Goal: Find specific page/section: Find specific page/section

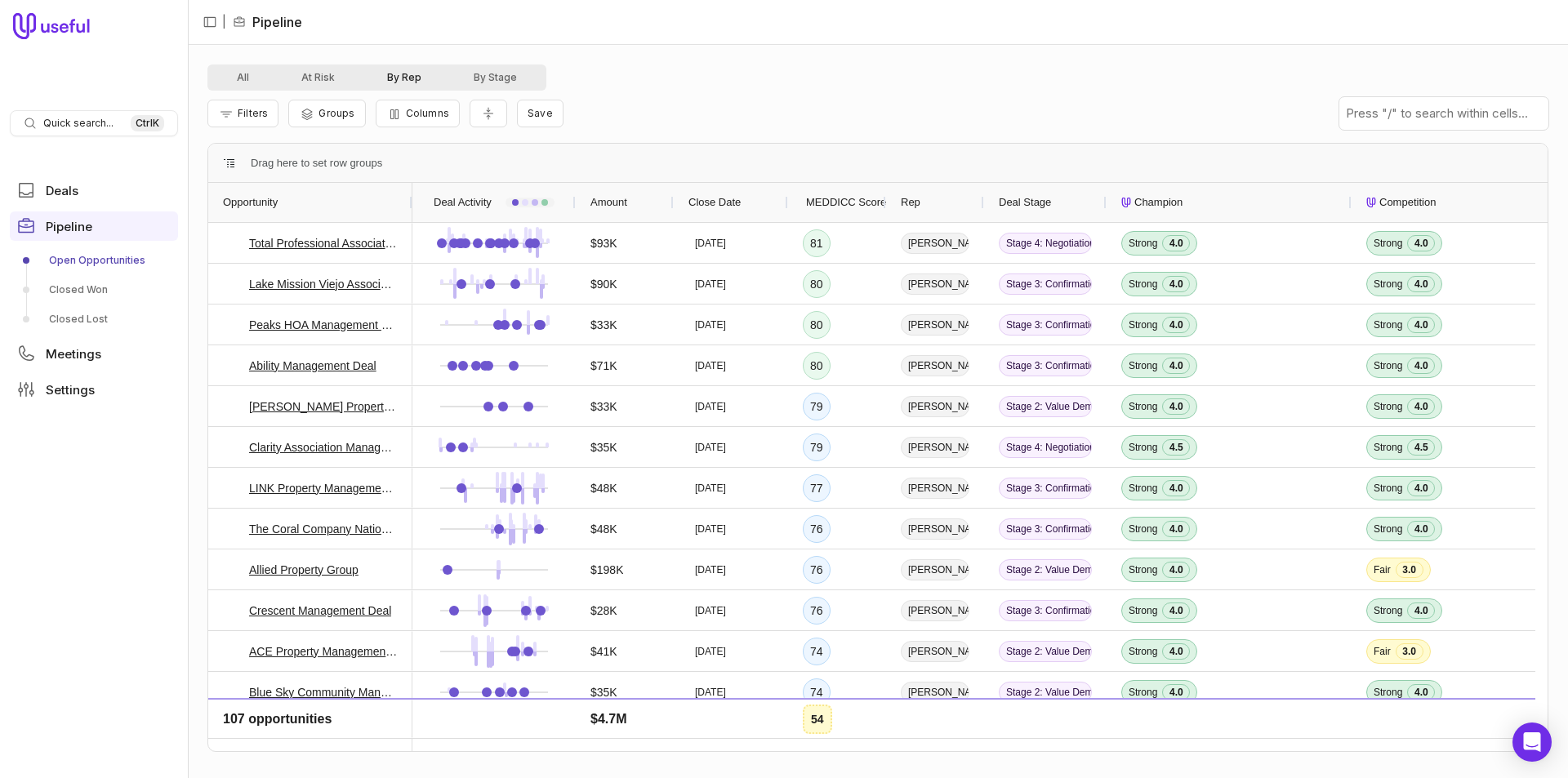
click at [388, 77] on button "By Rep" at bounding box center [405, 77] width 87 height 20
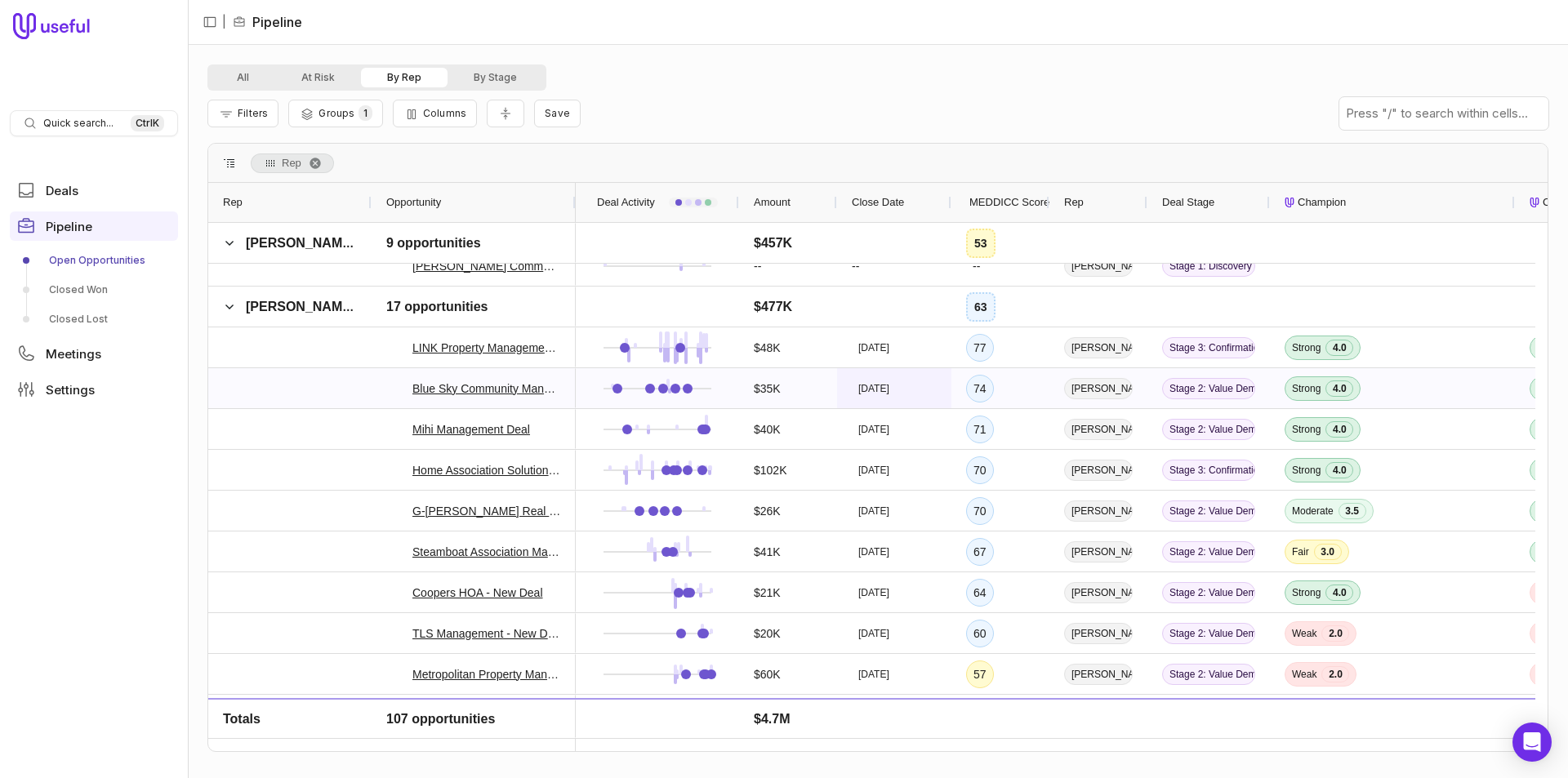
scroll to position [3022, 0]
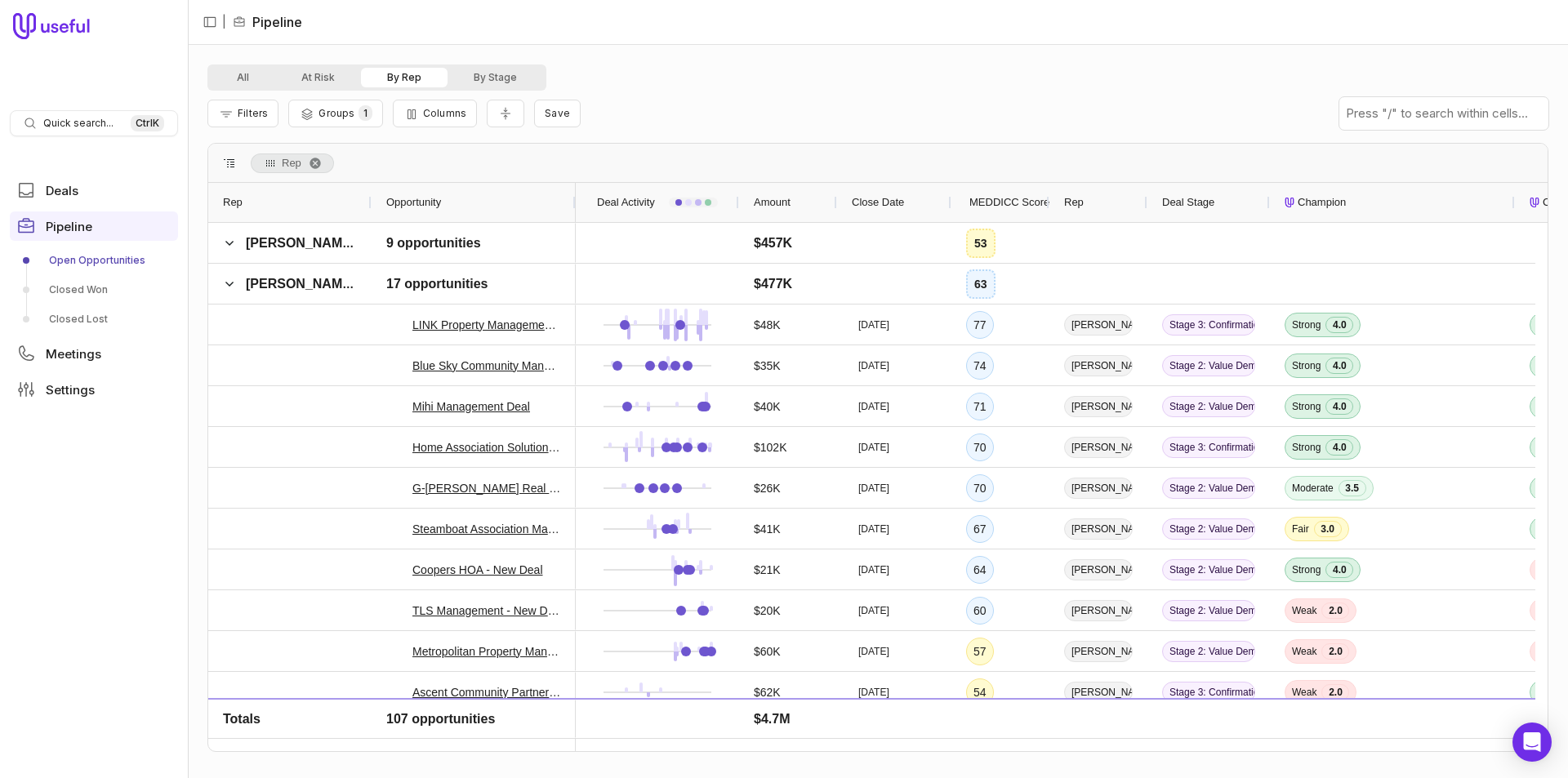
click at [995, 206] on span "MEDDICC Score" at bounding box center [1009, 202] width 80 height 20
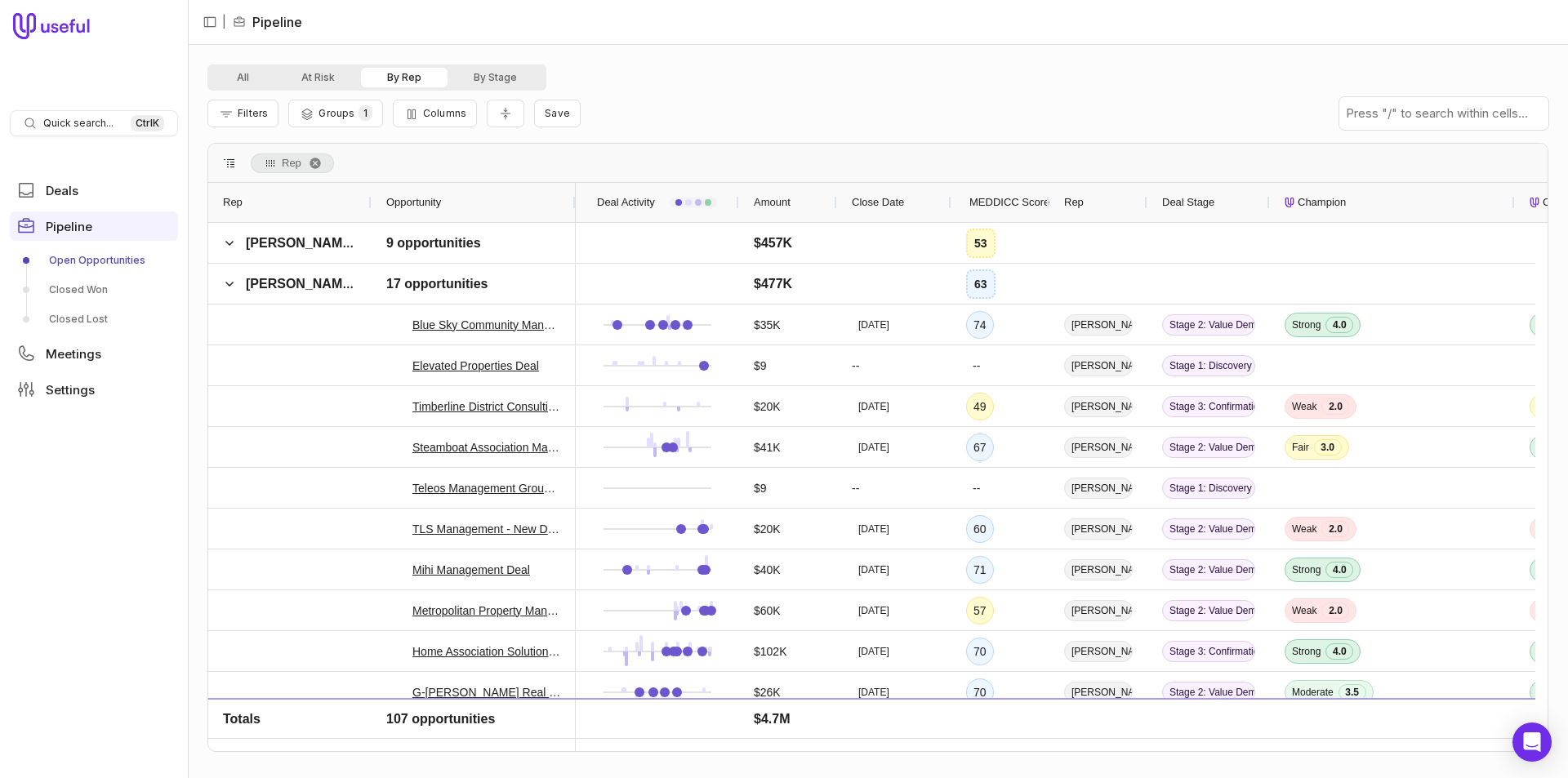
click at [995, 206] on span "MEDDICC Score" at bounding box center [1009, 202] width 80 height 20
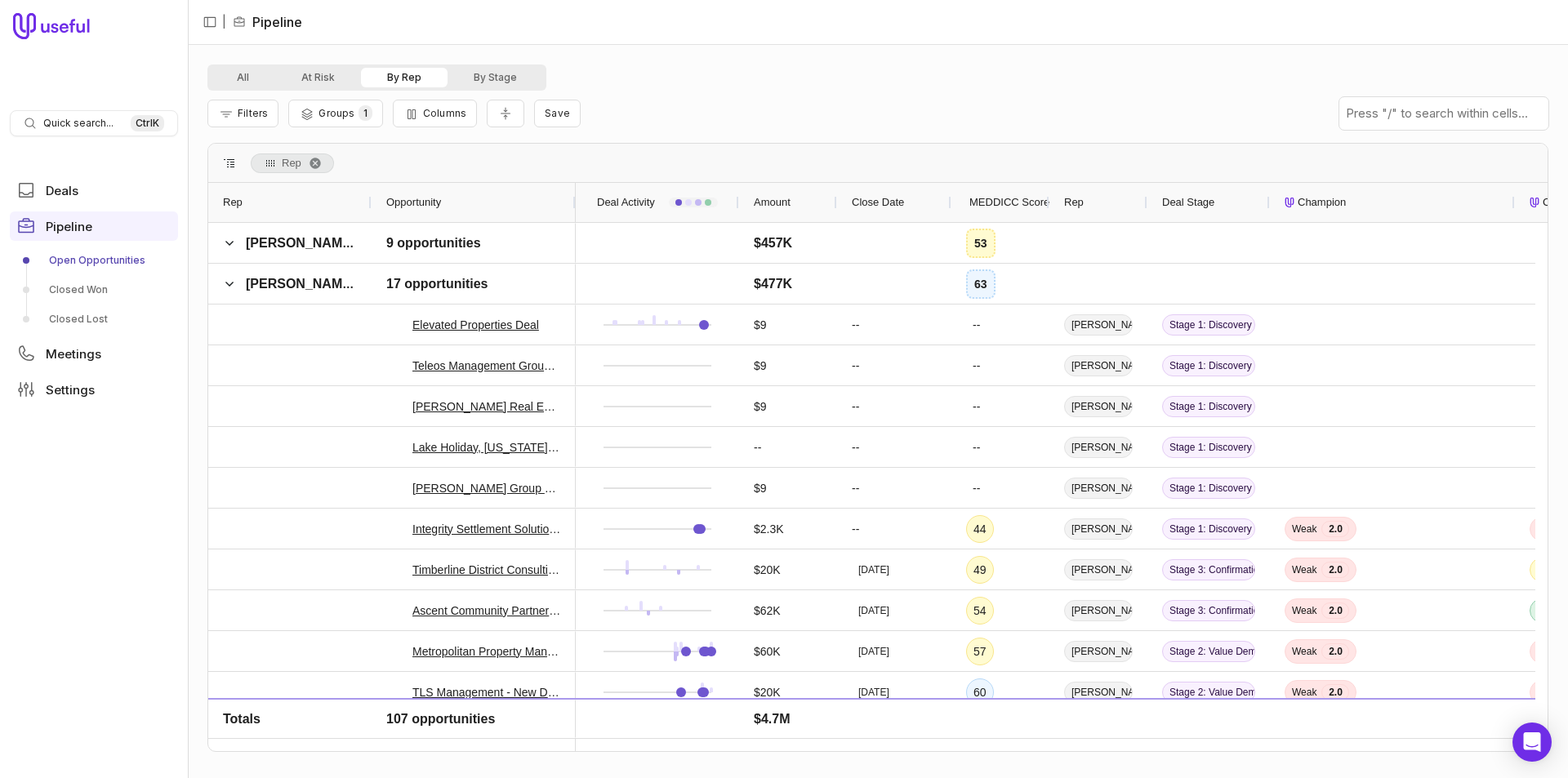
click at [995, 206] on span "MEDDICC Score" at bounding box center [1009, 202] width 80 height 20
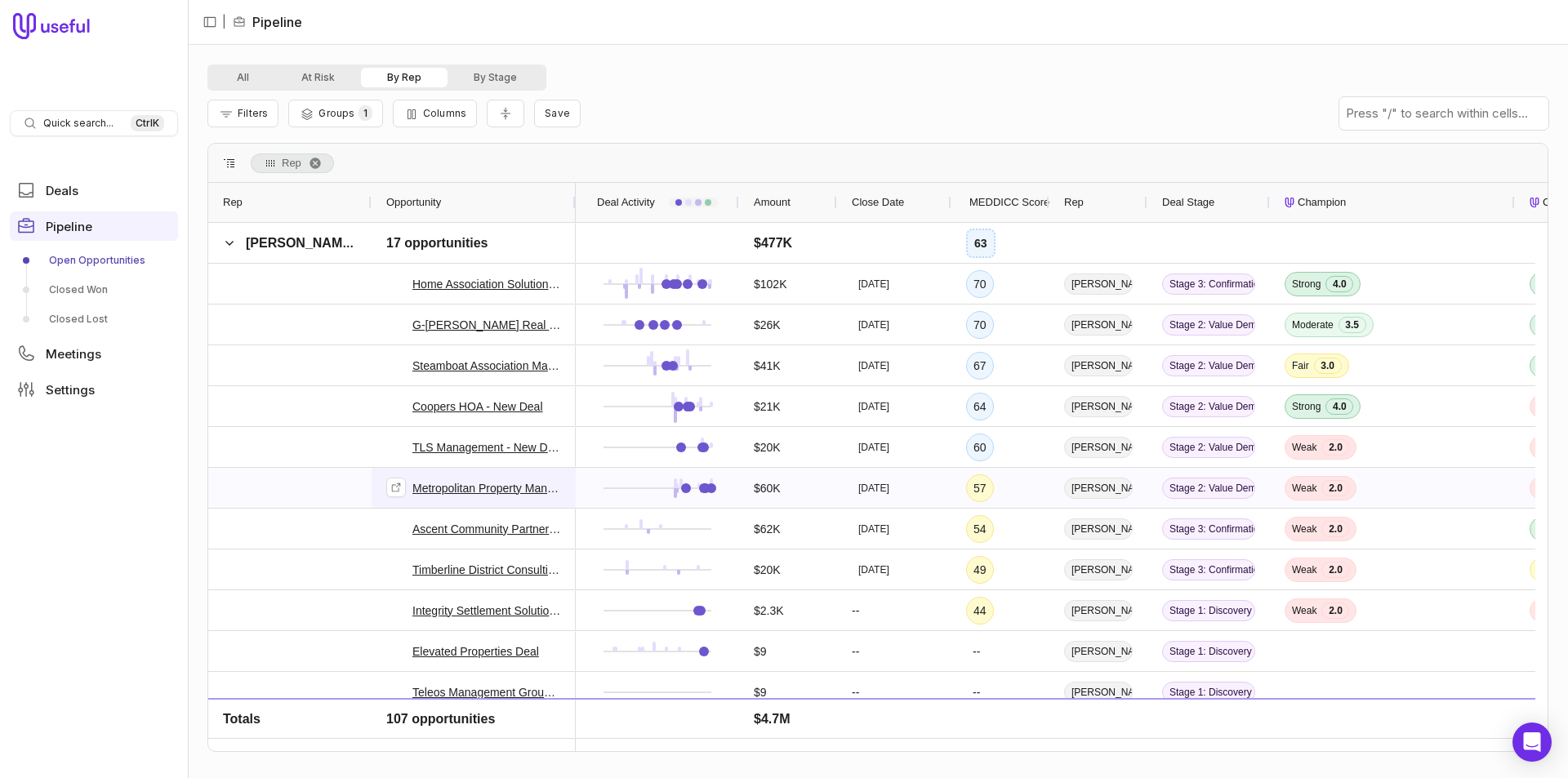
click at [510, 488] on link "Metropolitan Property Management Macomb County Deal" at bounding box center [486, 488] width 148 height 20
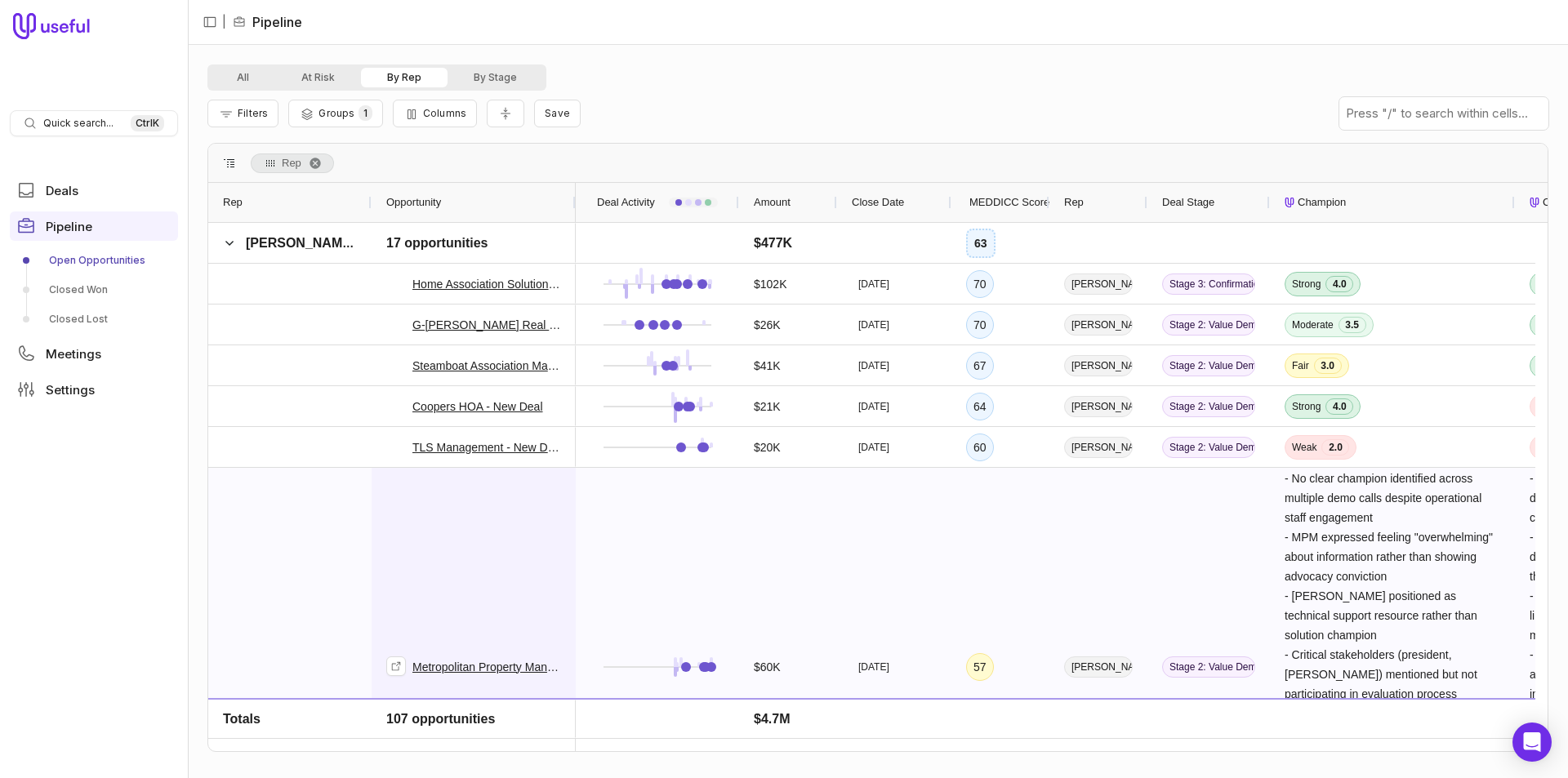
click at [493, 664] on link "Metropolitan Property Management Macomb County Deal" at bounding box center [486, 667] width 148 height 20
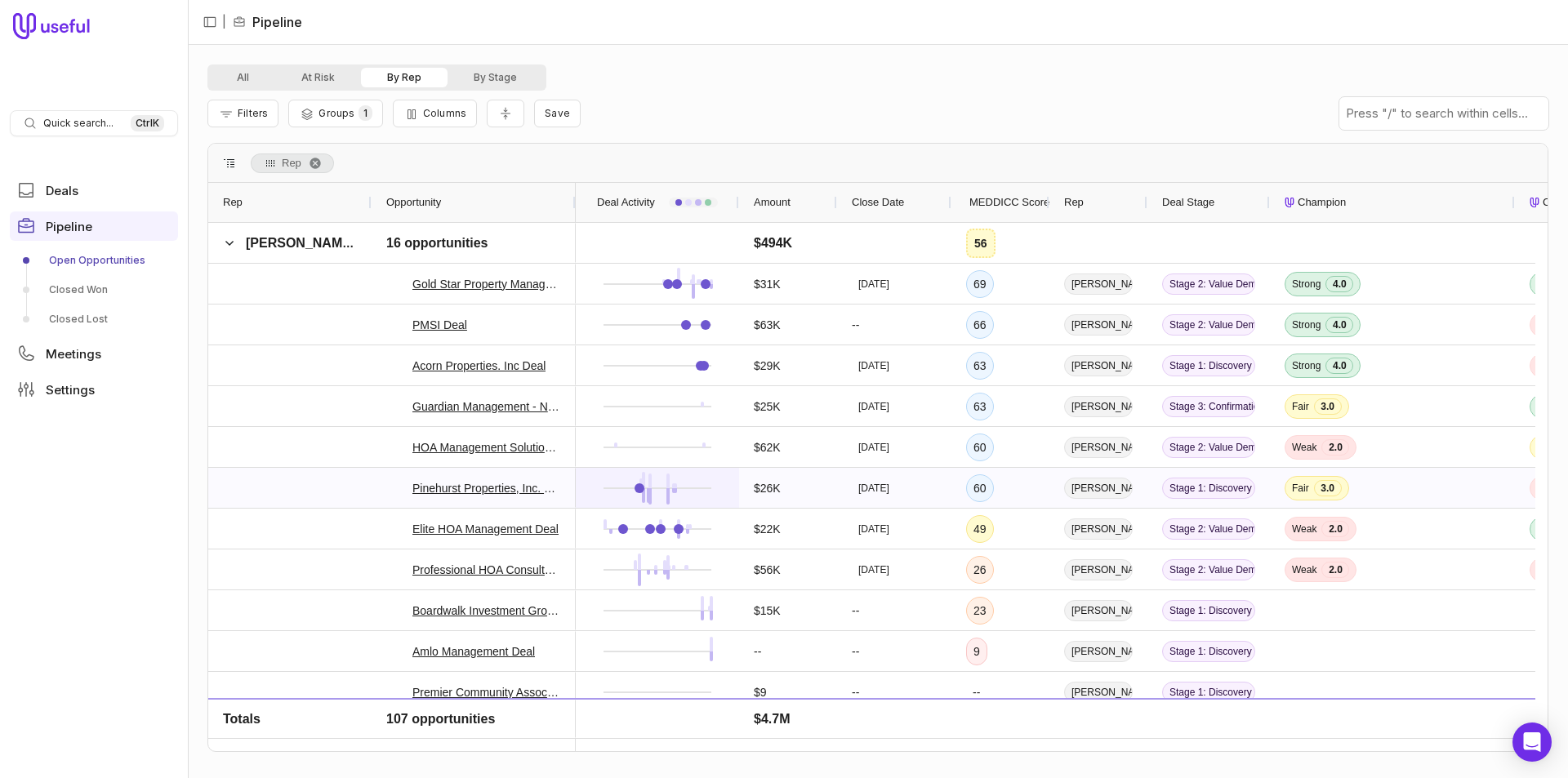
scroll to position [1953, 0]
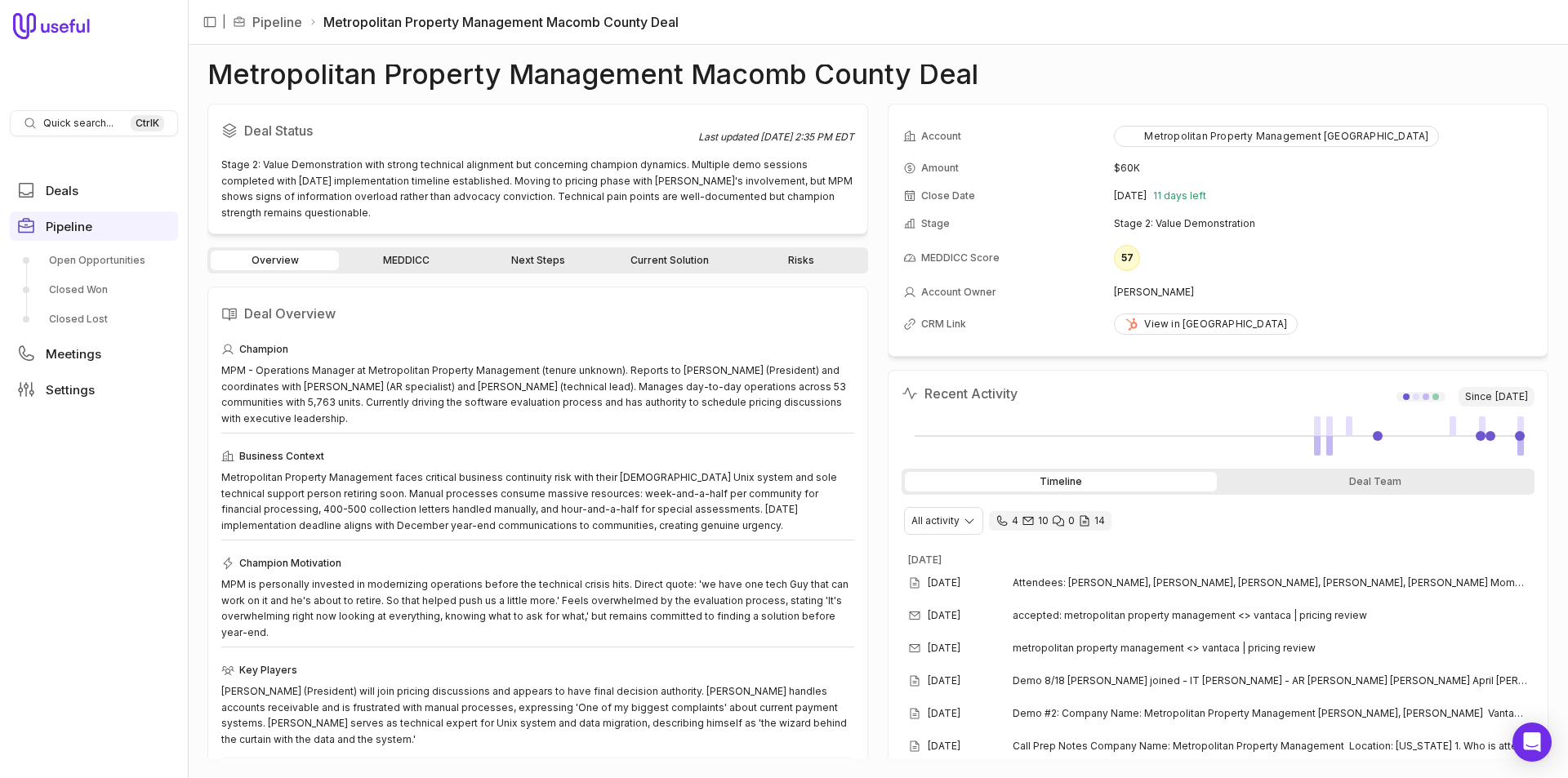
click at [425, 249] on div "Overview MEDDICC Next Steps Current Solution Risks" at bounding box center [537, 260] width 661 height 26
click at [408, 259] on link "MEDDICC" at bounding box center [406, 260] width 128 height 20
